Goal: Register for event/course

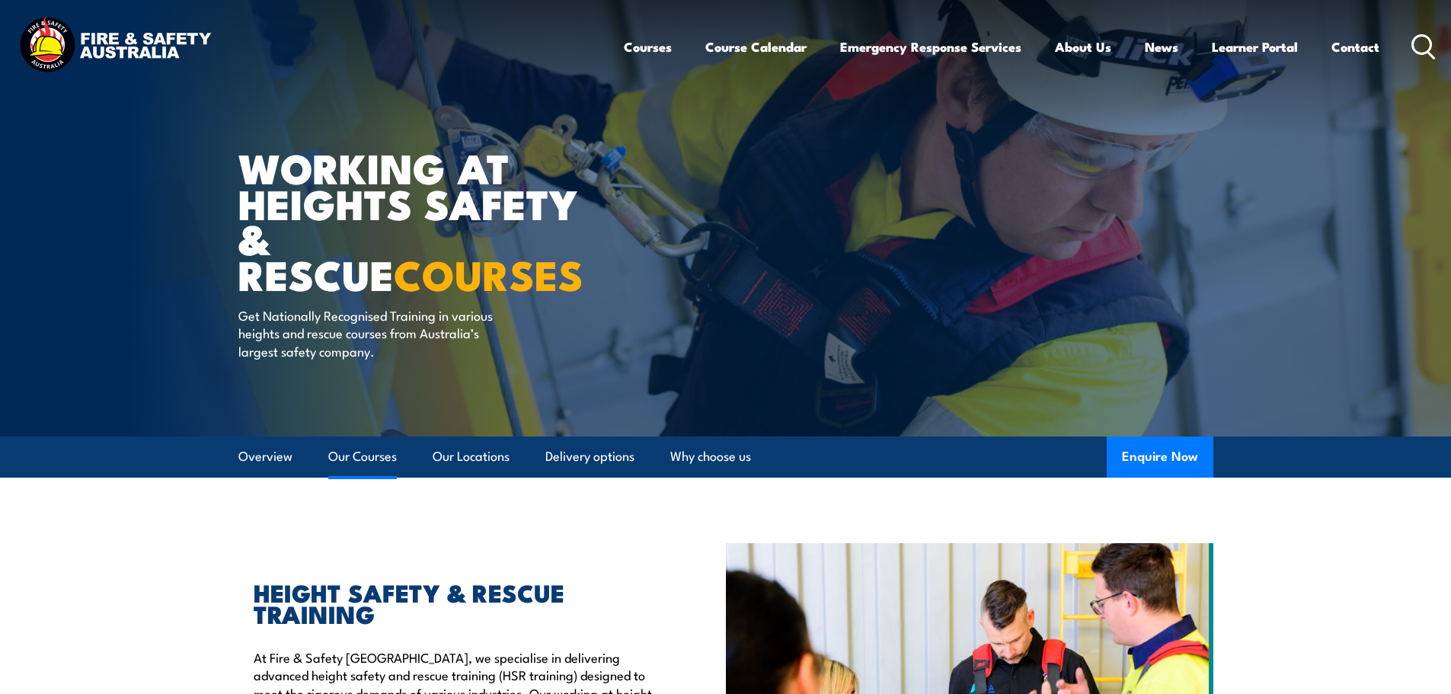
click at [364, 462] on link "Our Courses" at bounding box center [362, 456] width 69 height 40
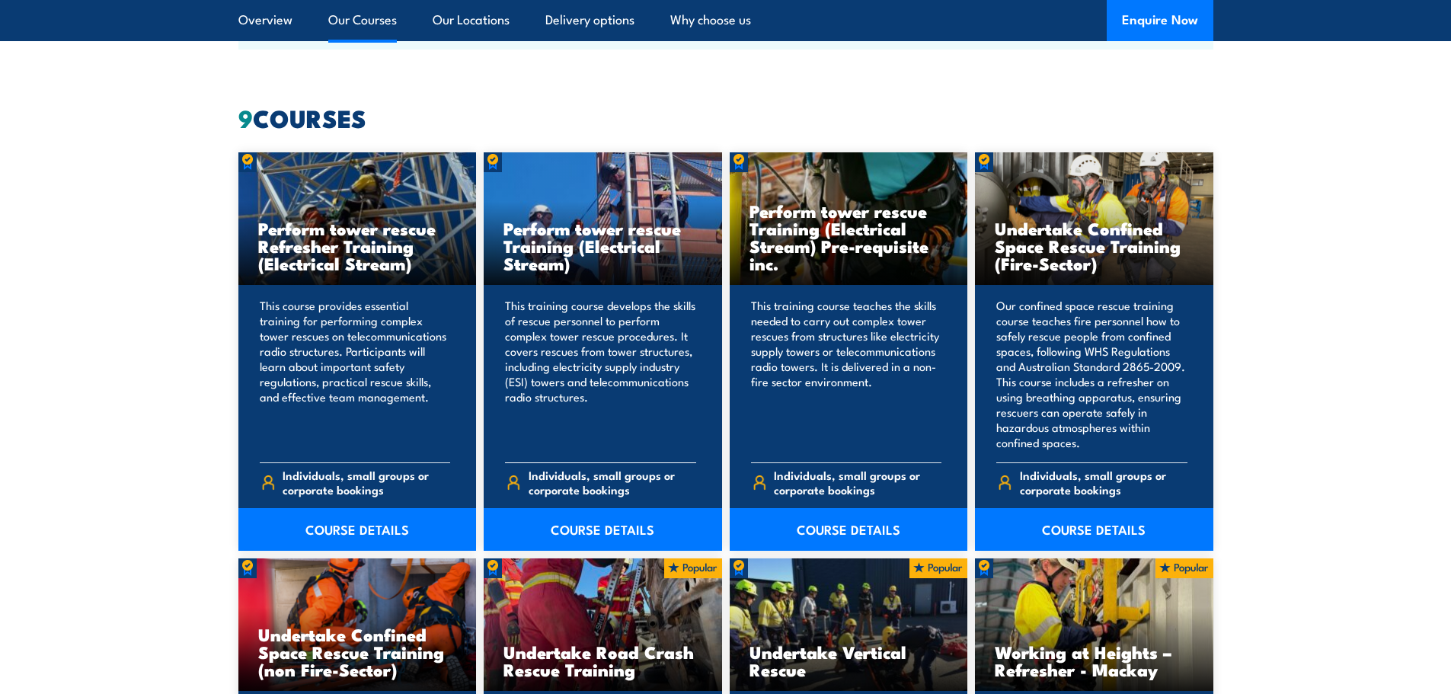
scroll to position [1155, 0]
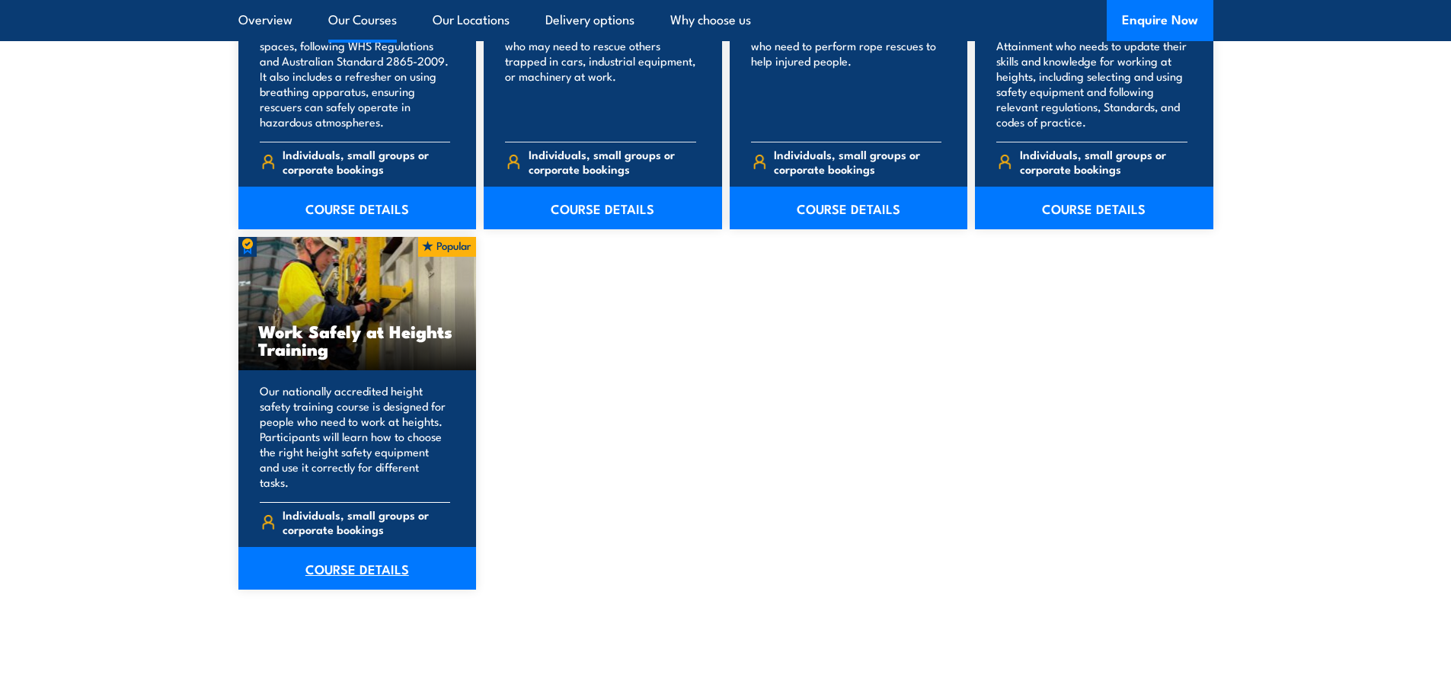
click at [345, 567] on link "COURSE DETAILS" at bounding box center [357, 568] width 238 height 43
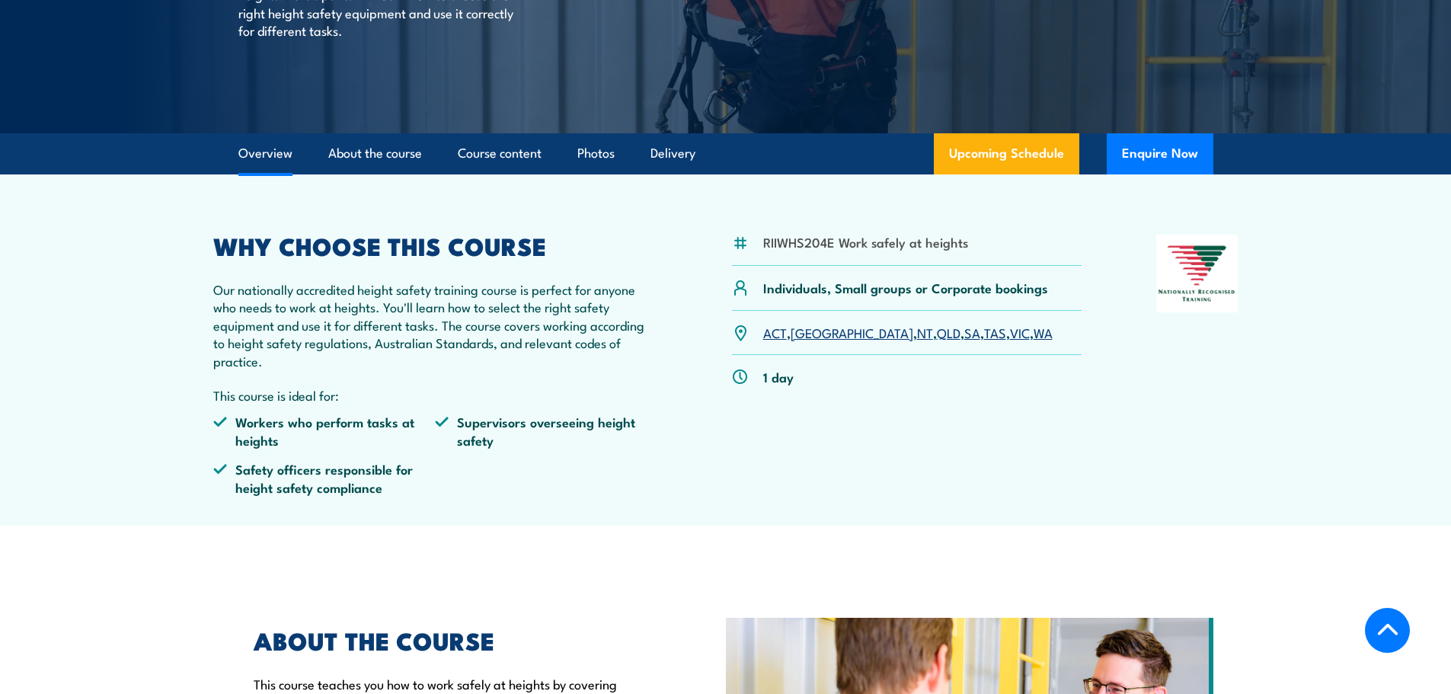
scroll to position [304, 0]
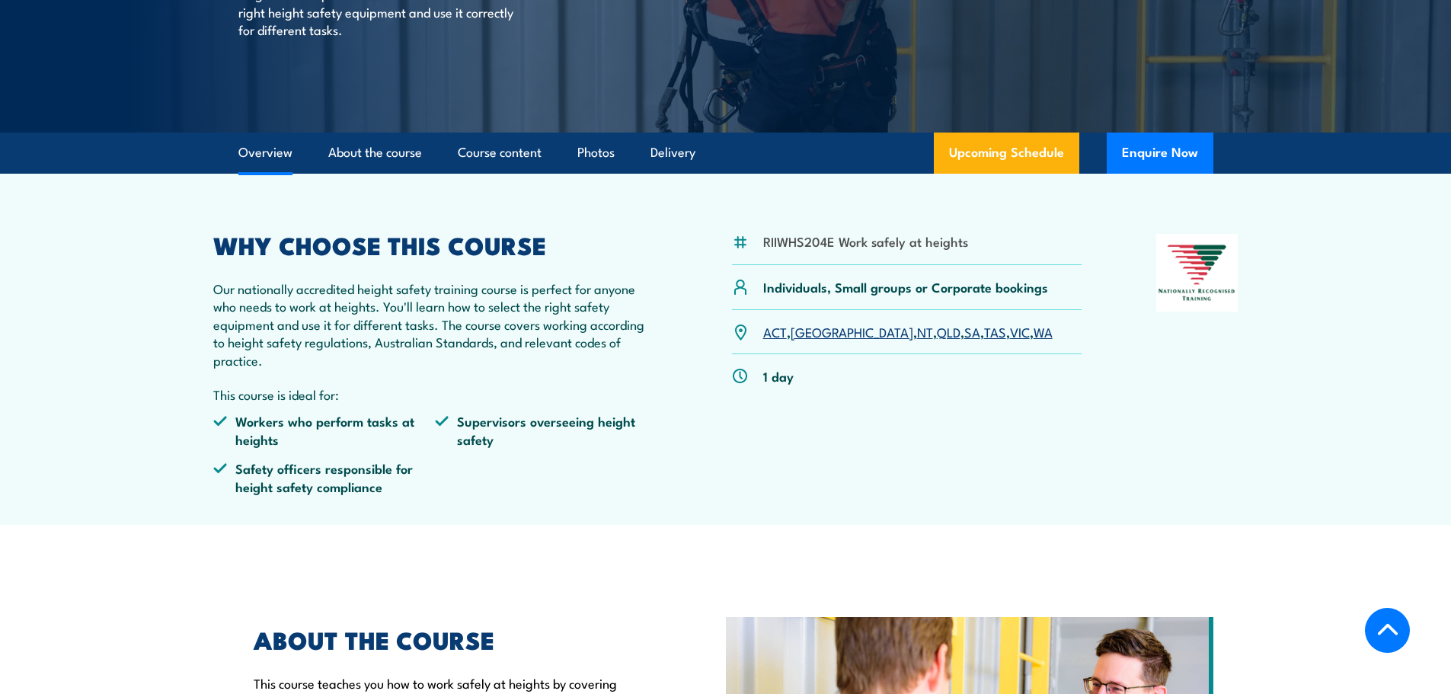
click at [937, 332] on link "QLD" at bounding box center [949, 331] width 24 height 18
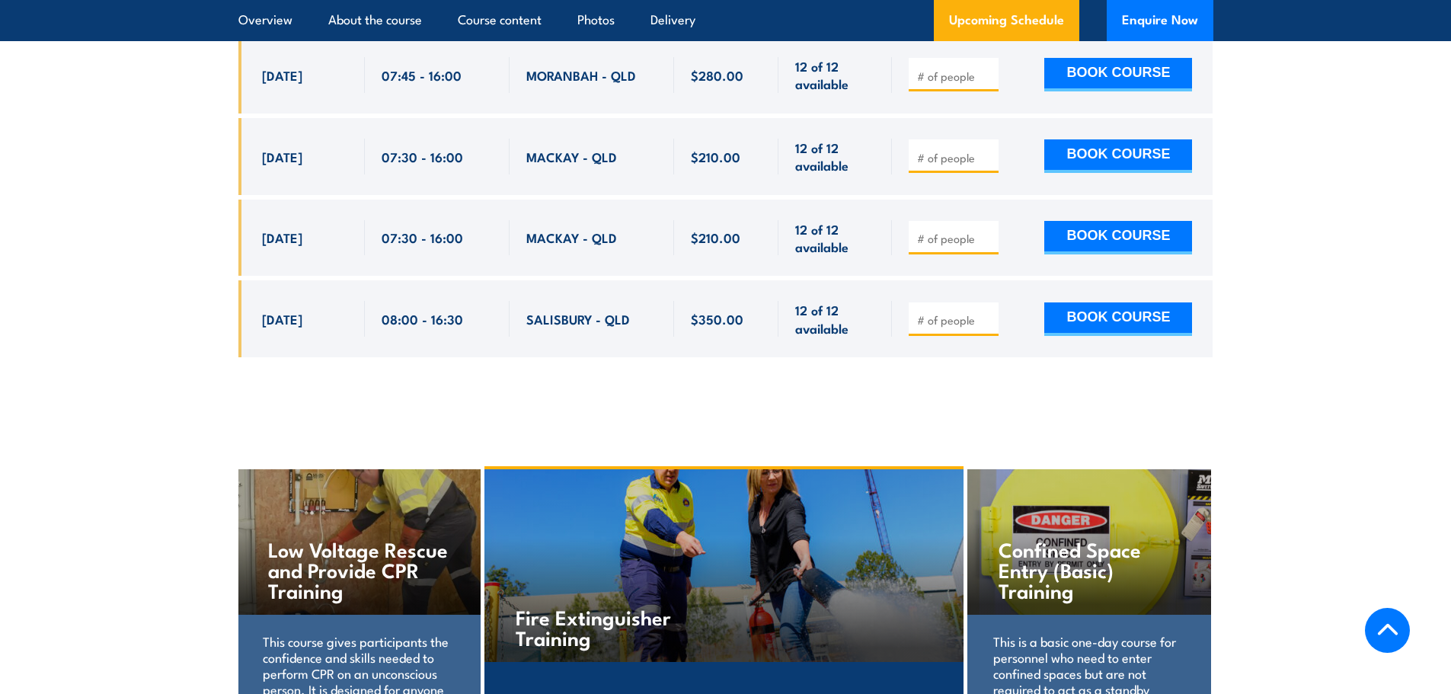
scroll to position [3947, 0]
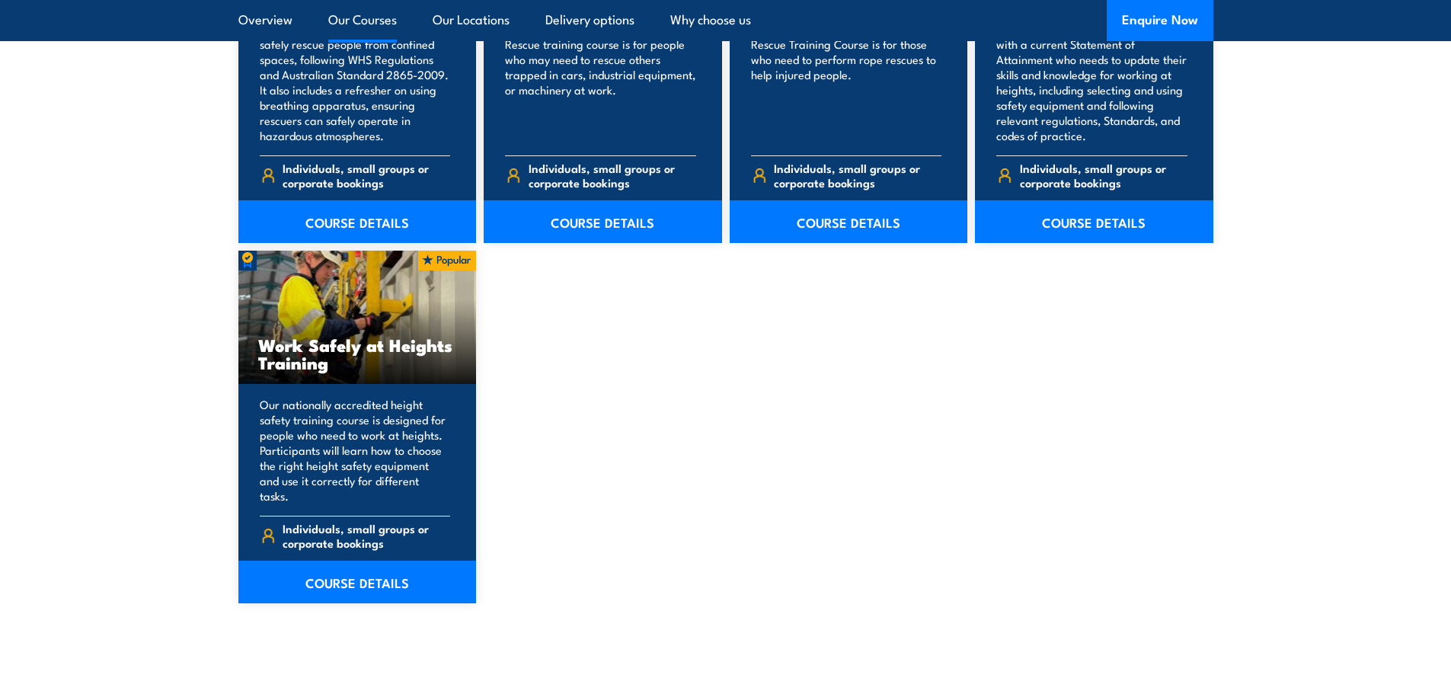
scroll to position [1840, 0]
